Goal: Task Accomplishment & Management: Manage account settings

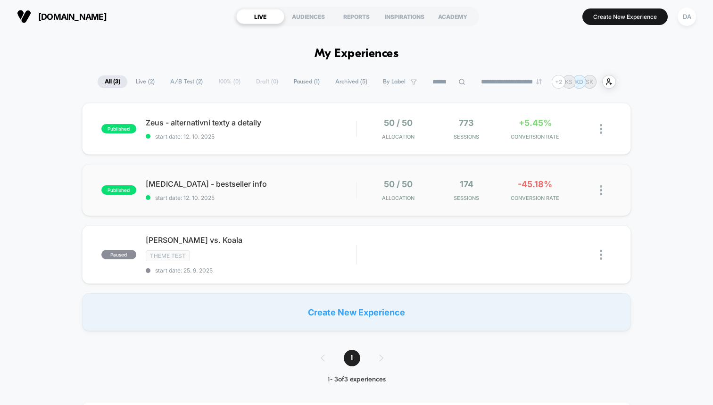
click at [283, 177] on div "published [MEDICAL_DATA] - bestseller info start date: [DATE] 50 / 50 Allocatio…" at bounding box center [356, 190] width 549 height 52
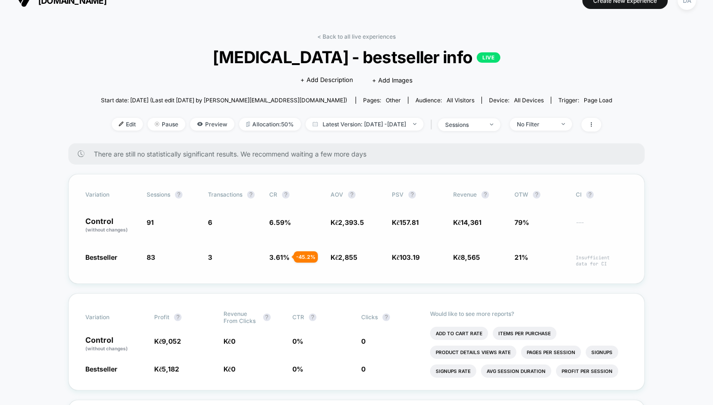
scroll to position [14, 0]
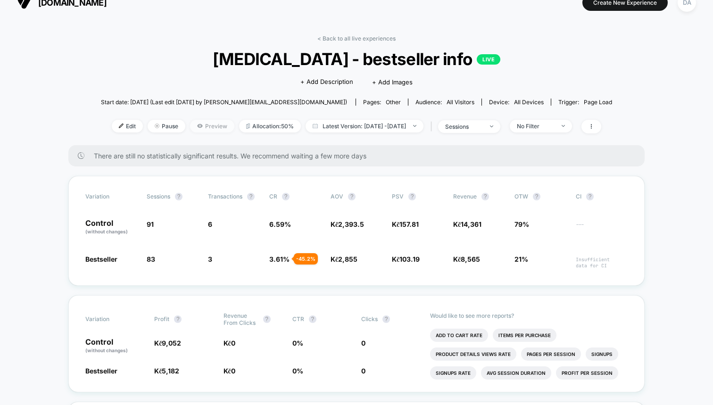
click at [191, 128] on span "Preview" at bounding box center [212, 126] width 44 height 13
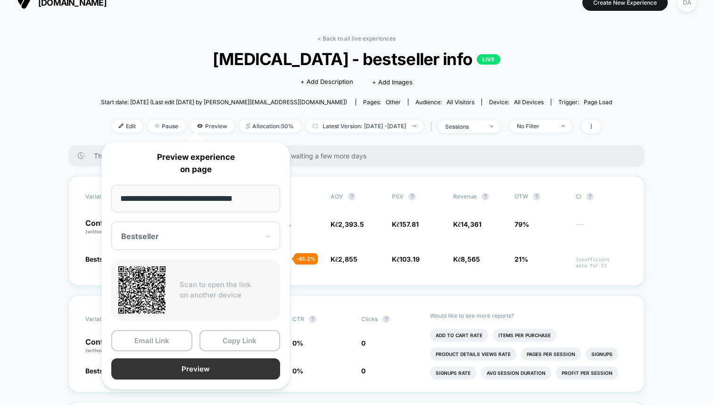
click at [210, 362] on button "Preview" at bounding box center [195, 368] width 169 height 21
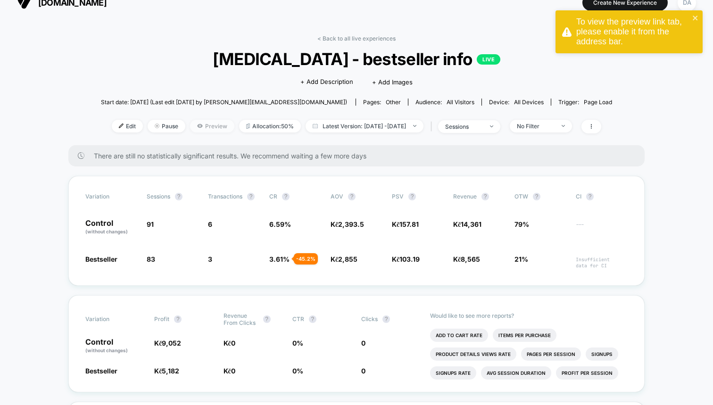
click at [201, 125] on span "Preview" at bounding box center [212, 126] width 44 height 13
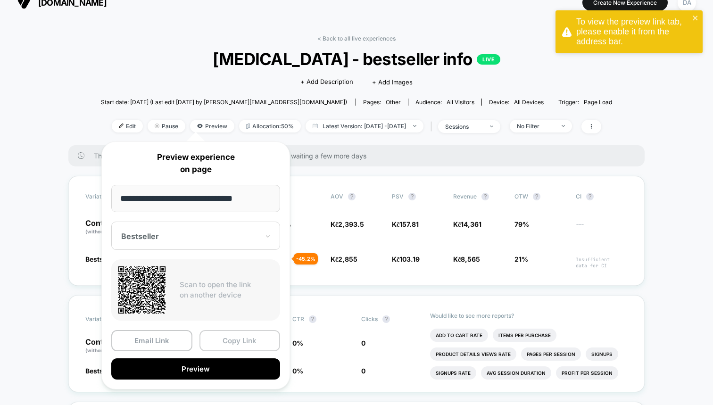
click at [231, 341] on button "Copy Link" at bounding box center [239, 340] width 81 height 21
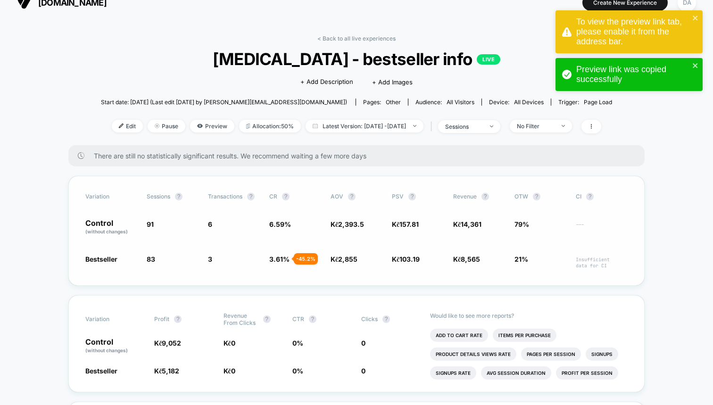
click at [346, 274] on div "Variation Sessions ? Transactions ? CR ? AOV ? PSV ? Revenue ? OTW ? CI ? Contr…" at bounding box center [356, 231] width 576 height 110
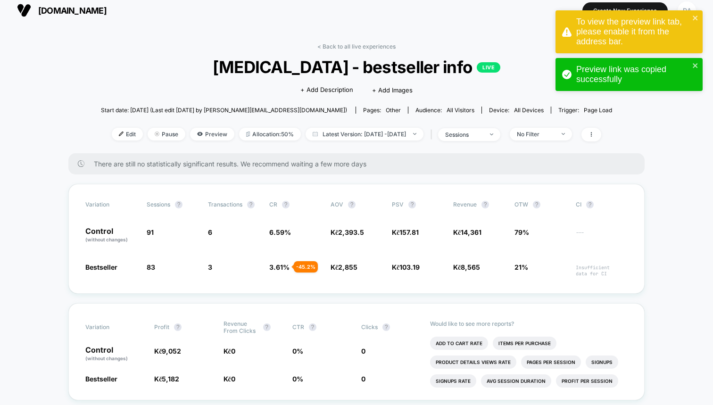
scroll to position [7, 0]
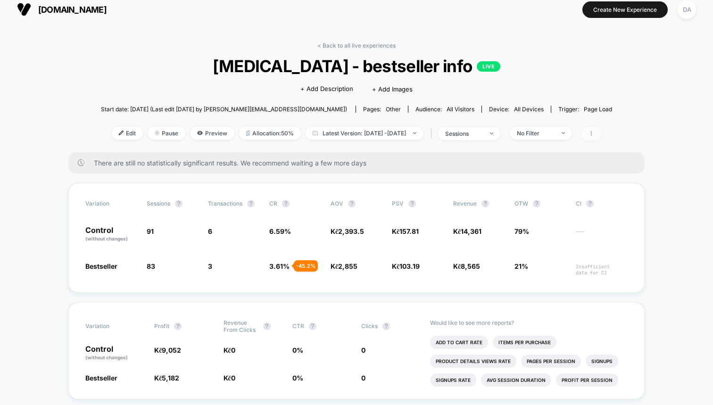
click at [601, 129] on span at bounding box center [591, 134] width 20 height 14
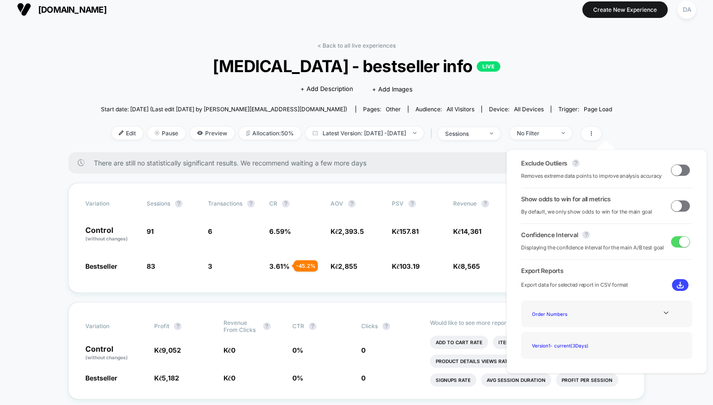
click at [612, 110] on div "Start date: [DATE] (Last edit [DATE] by [PERSON_NAME][EMAIL_ADDRESS][DOMAIN_NAM…" at bounding box center [356, 109] width 511 height 16
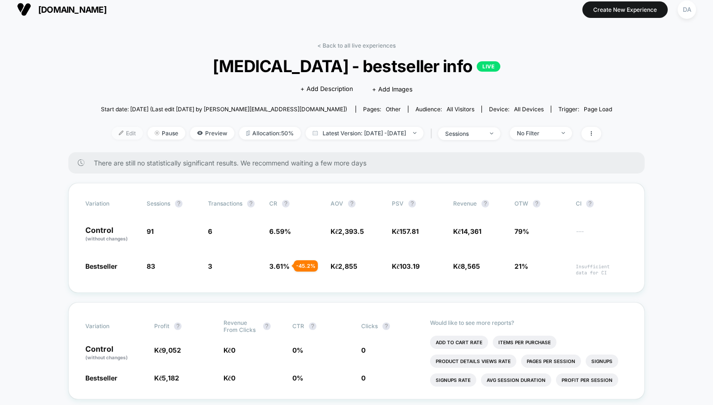
click at [117, 135] on span "Edit" at bounding box center [127, 133] width 31 height 13
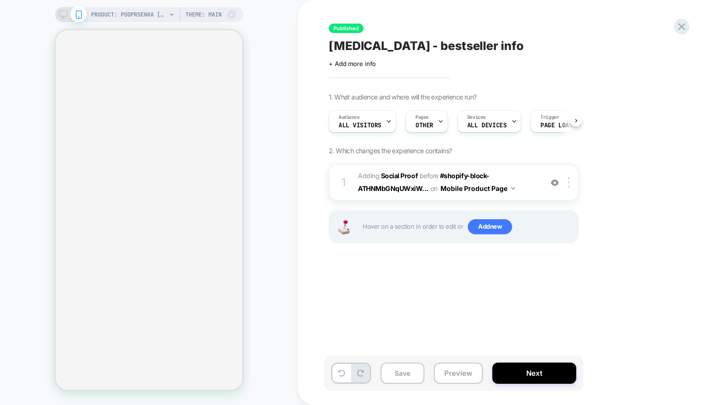
scroll to position [0, 0]
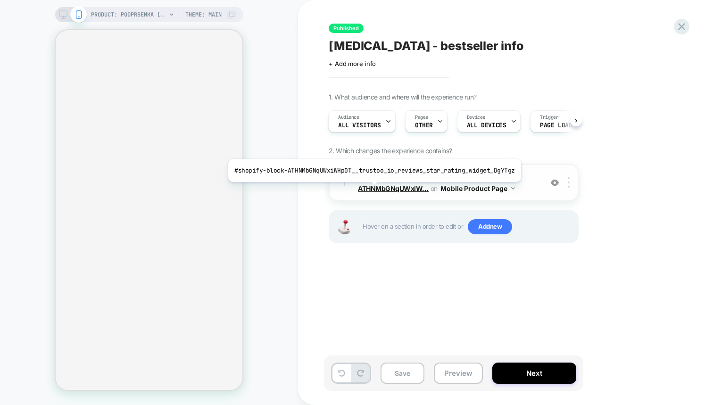
click at [371, 189] on span "#shopify-block-ATHNMbGNqUWxiW..." at bounding box center [424, 182] width 132 height 21
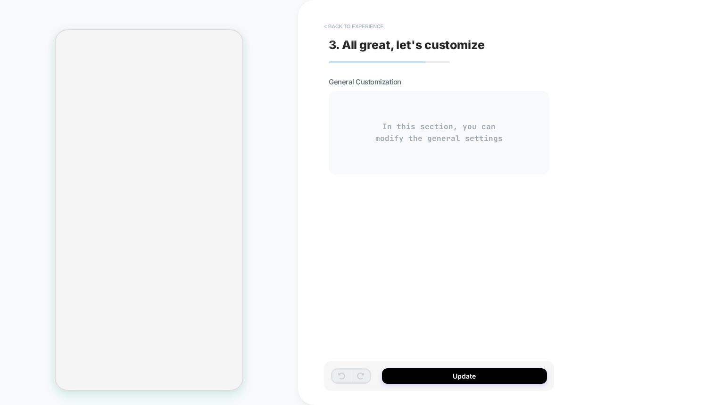
click at [329, 27] on button "< Back to experience" at bounding box center [353, 26] width 69 height 15
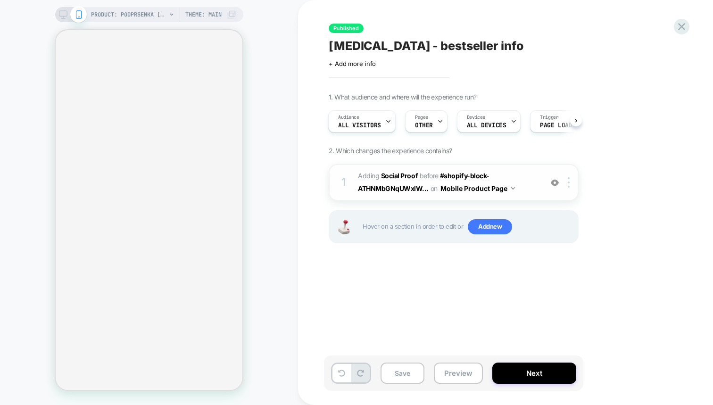
click at [521, 180] on span "#_loomi_addon_1760295862978 Adding Social Proof BEFORE #shopify-block-ATHNMbGNq…" at bounding box center [448, 182] width 180 height 25
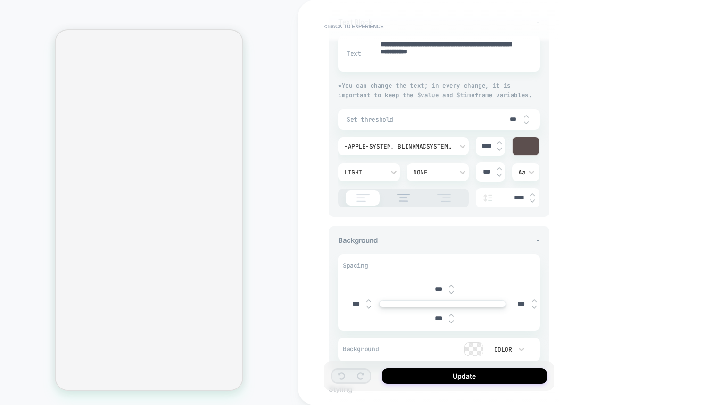
scroll to position [160, 0]
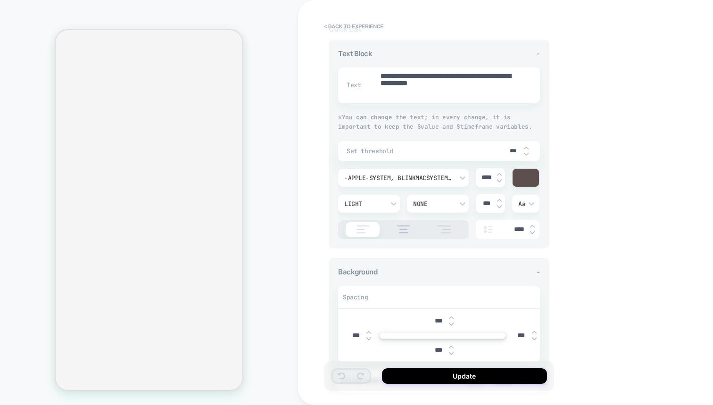
type textarea "*"
click at [340, 24] on button "< Back to experience" at bounding box center [353, 26] width 69 height 15
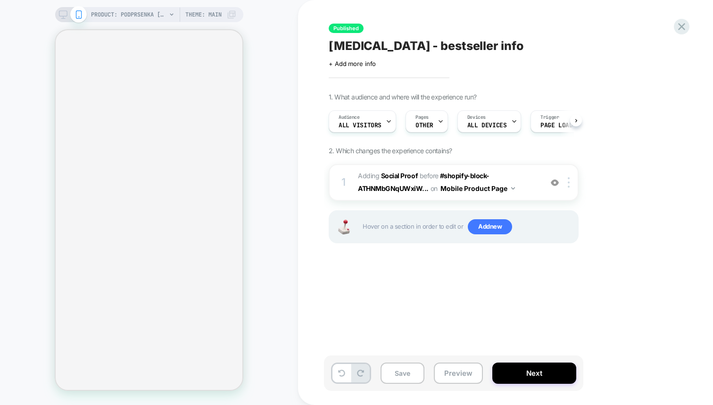
scroll to position [0, 0]
click at [682, 28] on icon at bounding box center [681, 26] width 13 height 13
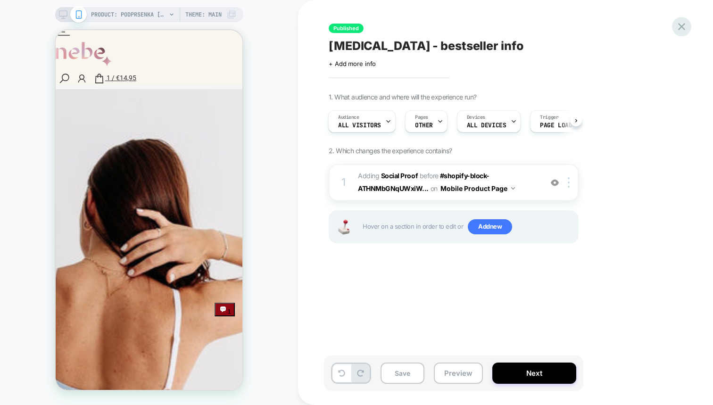
scroll to position [0, 0]
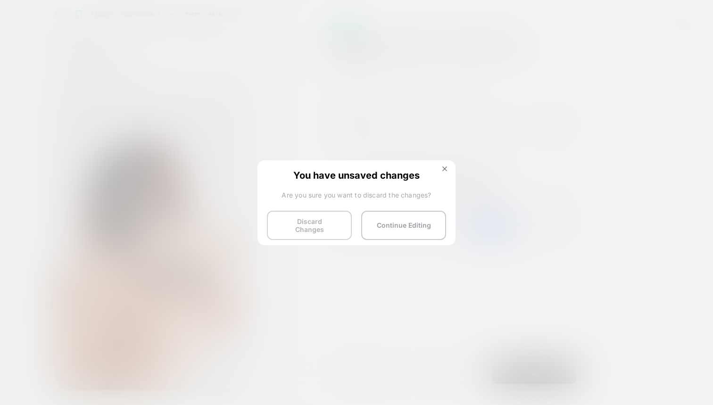
click at [318, 227] on button "Discard Changes" at bounding box center [309, 225] width 85 height 29
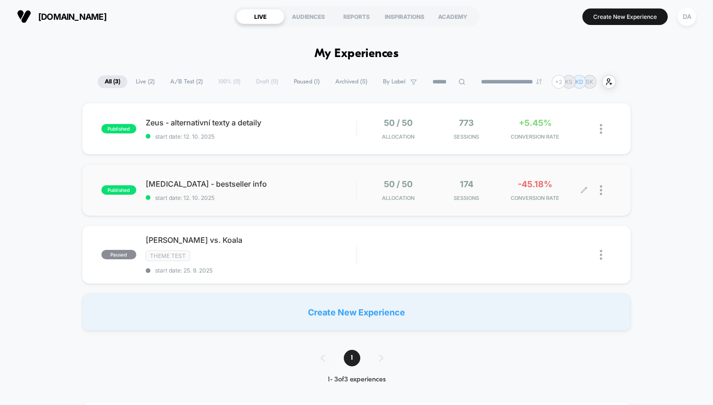
click at [603, 190] on div at bounding box center [606, 190] width 12 height 22
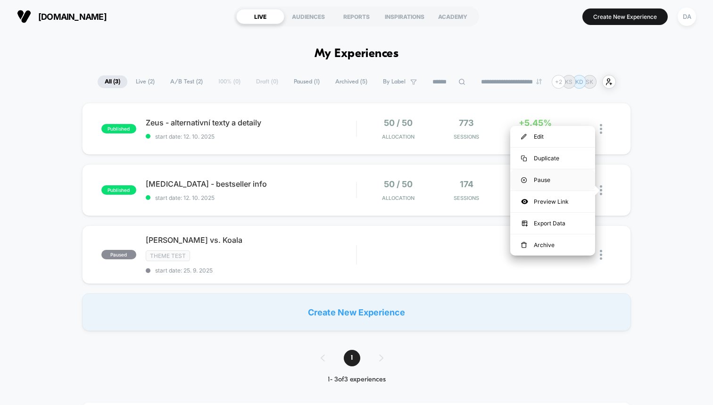
click at [556, 178] on div "Pause" at bounding box center [552, 179] width 85 height 21
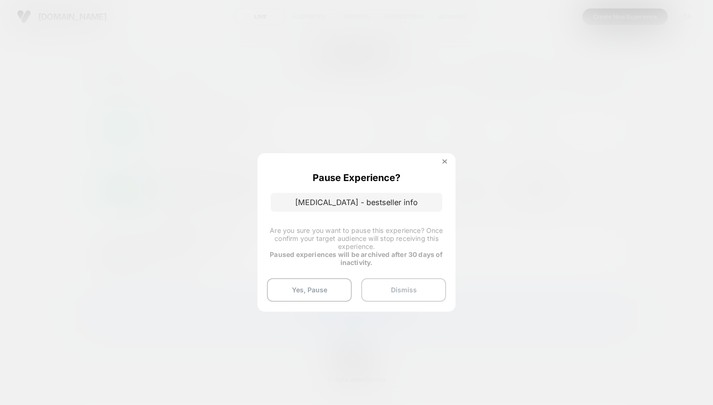
click at [400, 290] on button "Dismiss" at bounding box center [403, 290] width 85 height 24
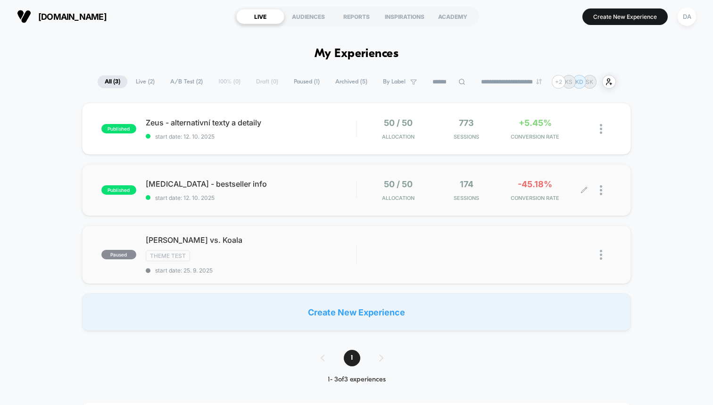
drag, startPoint x: 400, startPoint y: 290, endPoint x: 404, endPoint y: 278, distance: 12.7
click at [404, 280] on div "published Zeus - alternativní texty a detaily start date: [DATE] 50 / 50 Alloca…" at bounding box center [356, 217] width 713 height 228
click at [603, 189] on div at bounding box center [606, 190] width 12 height 22
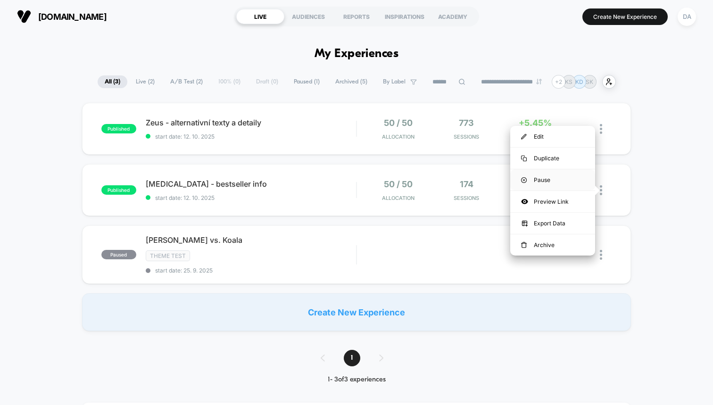
click at [551, 177] on div "Pause" at bounding box center [552, 179] width 85 height 21
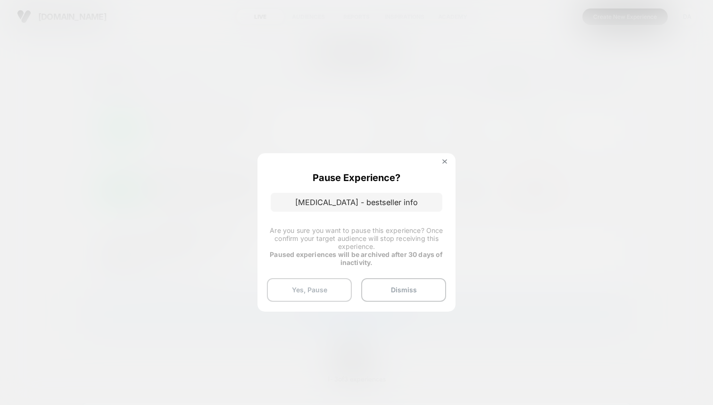
click at [322, 281] on button "Yes, Pause" at bounding box center [309, 290] width 85 height 24
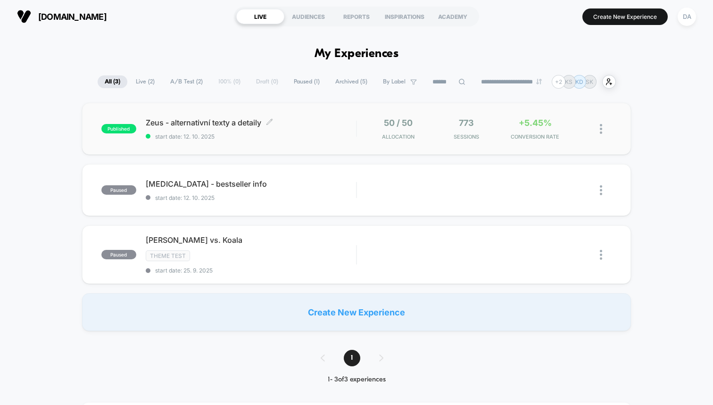
click at [294, 139] on span "start date: 12. 10. 2025" at bounding box center [251, 136] width 210 height 7
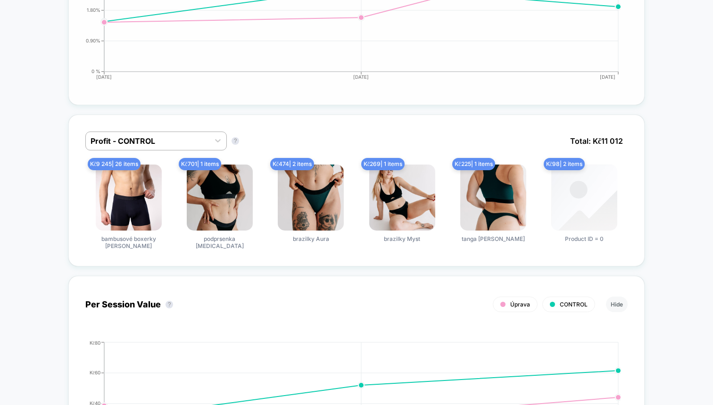
scroll to position [530, 0]
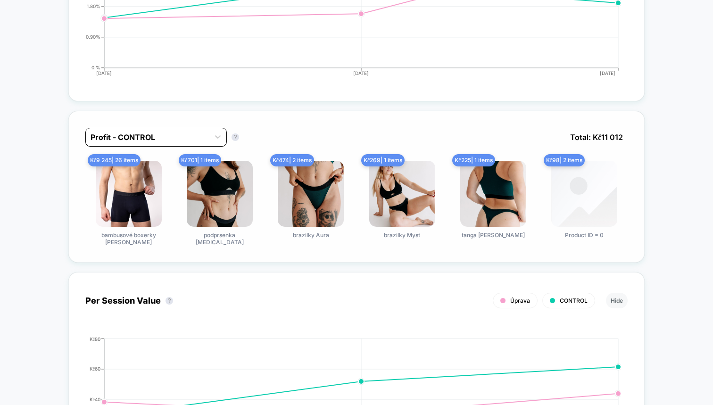
click at [198, 144] on div "Profit - CONTROL" at bounding box center [147, 137] width 123 height 15
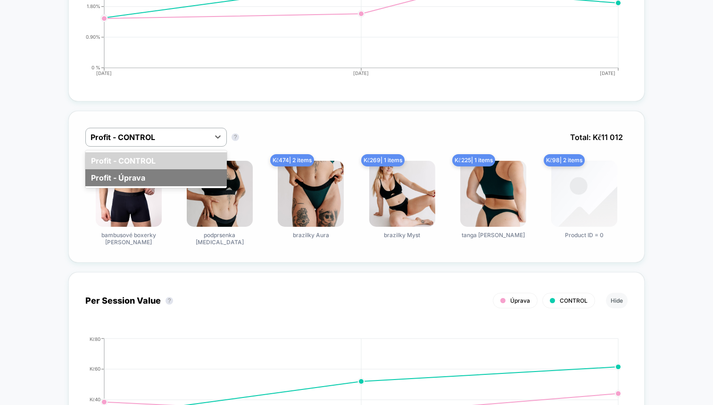
click at [183, 171] on div "Profit - Úprava" at bounding box center [155, 177] width 141 height 17
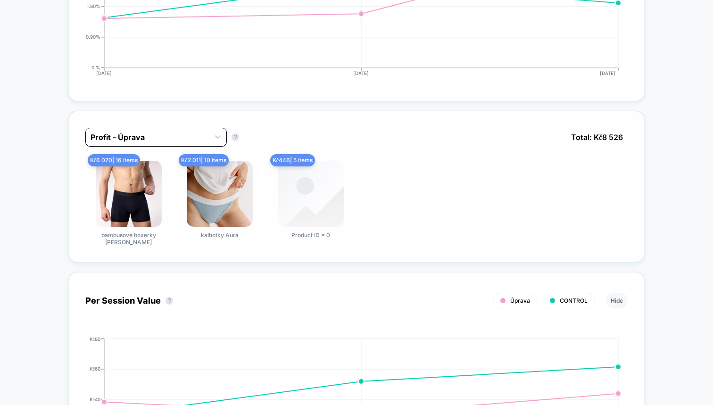
click at [178, 133] on div at bounding box center [147, 137] width 114 height 11
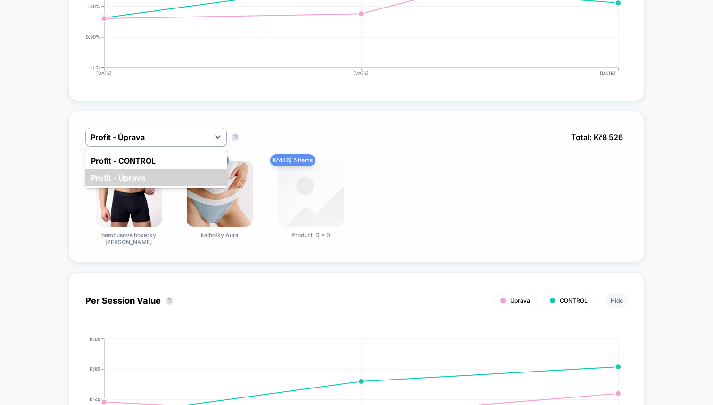
click at [177, 149] on div "option Profit - CONTROL focused, 1 of 2. 2 results available. Use Up and Down t…" at bounding box center [356, 144] width 542 height 33
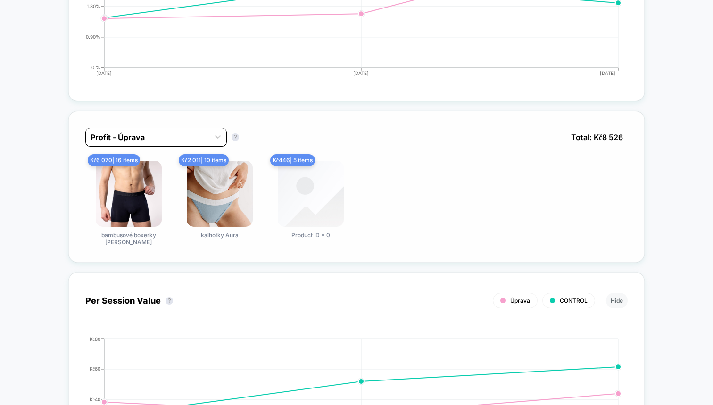
click at [174, 143] on div "Profit - Úprava" at bounding box center [147, 137] width 123 height 15
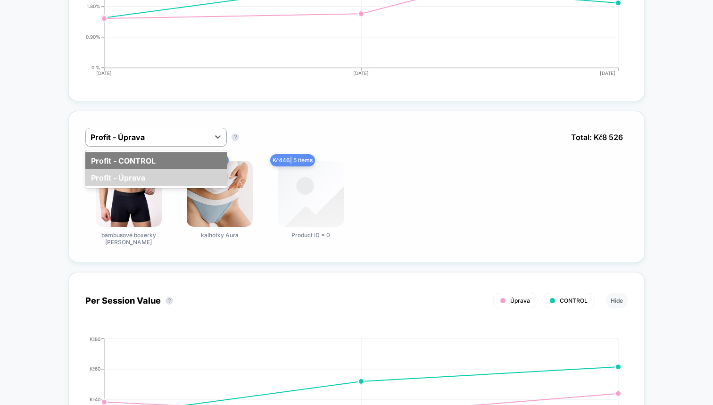
click at [171, 156] on div "Profit - CONTROL" at bounding box center [155, 160] width 141 height 17
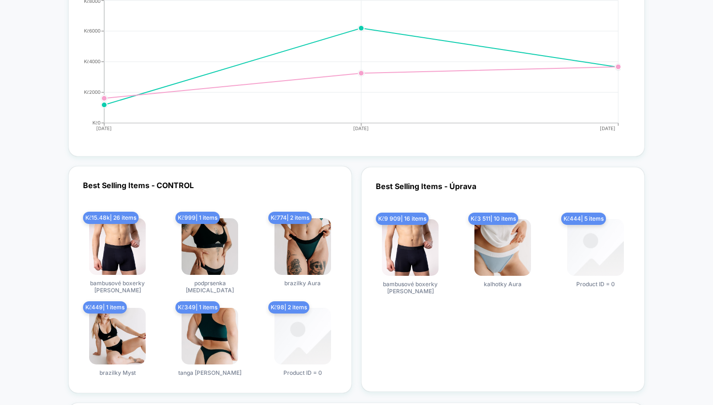
scroll to position [1117, 0]
